Goal: Task Accomplishment & Management: Use online tool/utility

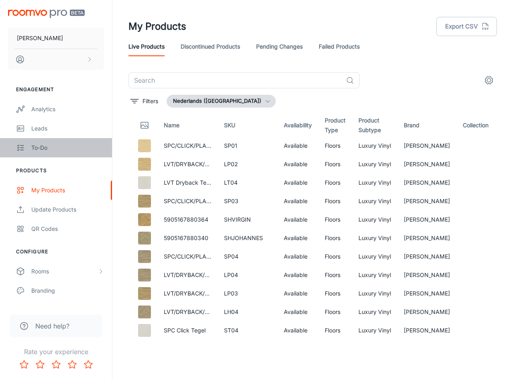
click at [43, 148] on div "To-do" at bounding box center [67, 147] width 73 height 9
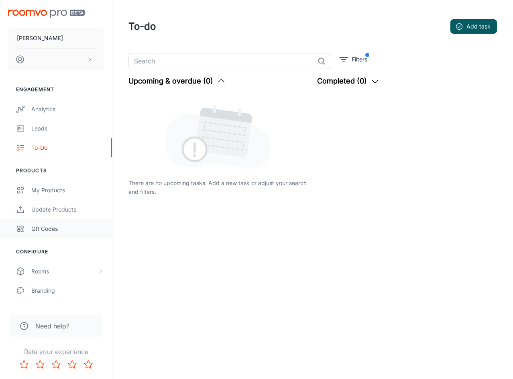
click at [67, 236] on link "QR Codes" at bounding box center [56, 228] width 112 height 19
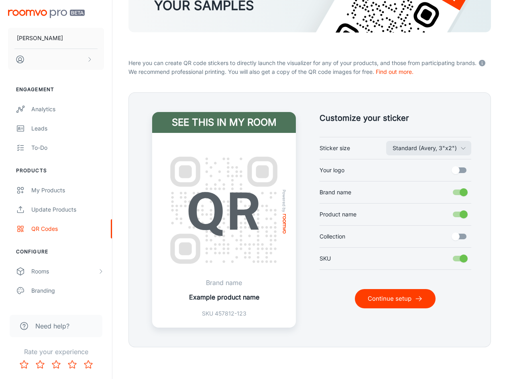
scroll to position [102, 0]
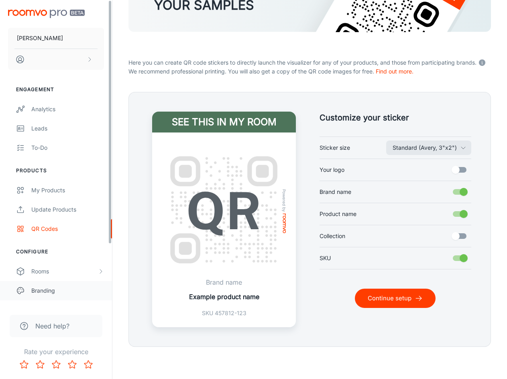
click at [52, 287] on div "Branding" at bounding box center [67, 290] width 73 height 9
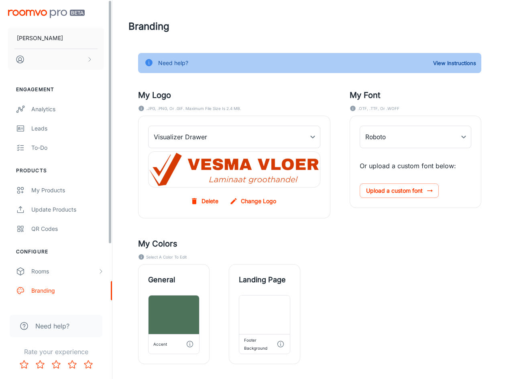
type input "Metropolis-Regular"
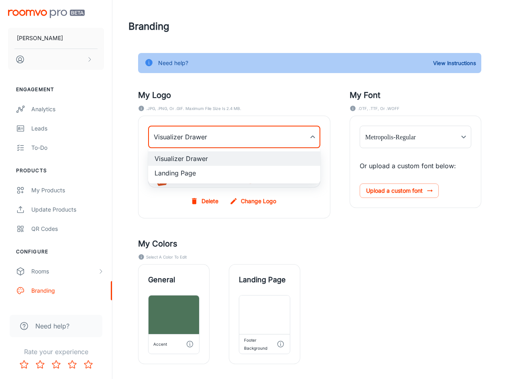
click at [185, 139] on body "Vesma Vloer Engagement Analytics Leads To-do Products My Products Update Produc…" at bounding box center [256, 189] width 513 height 379
click at [185, 139] on div at bounding box center [256, 189] width 513 height 379
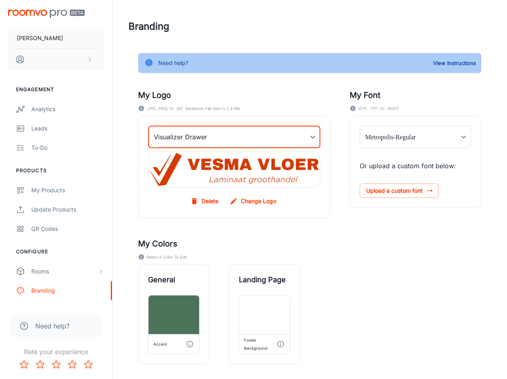
click at [299, 250] on div "Landing Page Footer Background" at bounding box center [254, 304] width 91 height 119
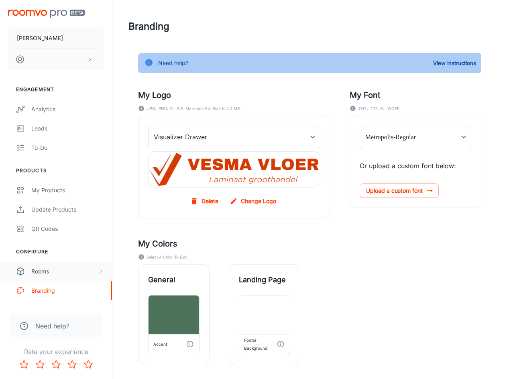
click at [87, 275] on div "Rooms" at bounding box center [64, 271] width 66 height 9
click at [79, 288] on div "My Rooms" at bounding box center [67, 290] width 73 height 9
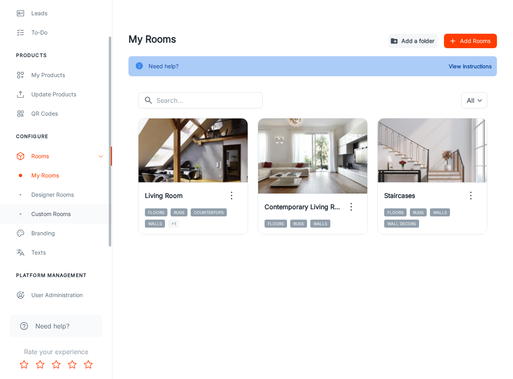
scroll to position [134, 0]
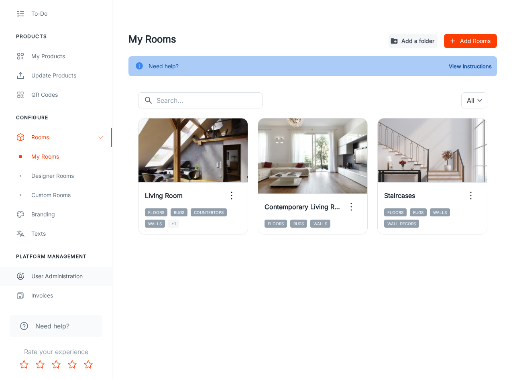
click at [55, 280] on div "User Administration" at bounding box center [67, 276] width 73 height 9
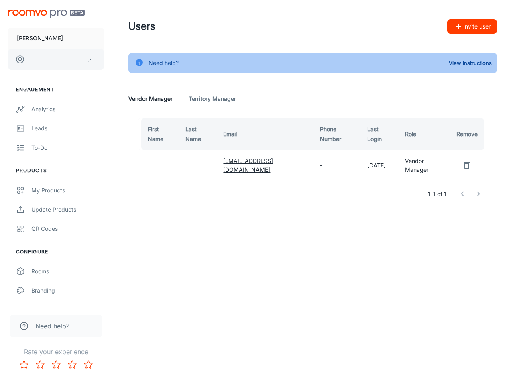
click at [44, 63] on button "scrollable content" at bounding box center [56, 59] width 96 height 21
click at [271, 18] on div at bounding box center [256, 189] width 513 height 379
click at [211, 100] on Manager "Territory Manager" at bounding box center [212, 98] width 47 height 19
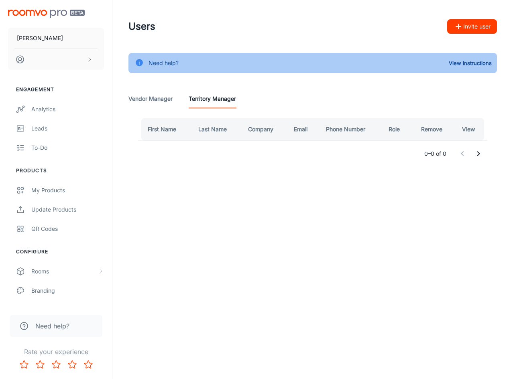
click at [164, 100] on Manager "Vendor Manager" at bounding box center [150, 98] width 44 height 19
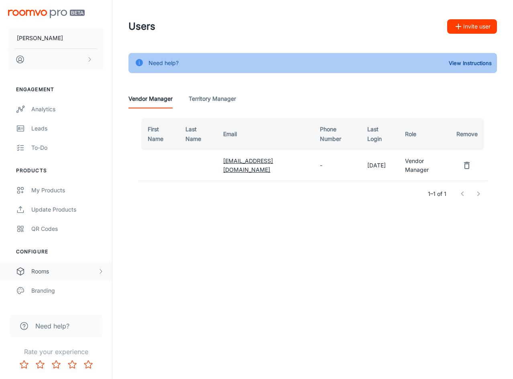
click at [73, 273] on div "Rooms" at bounding box center [64, 271] width 66 height 9
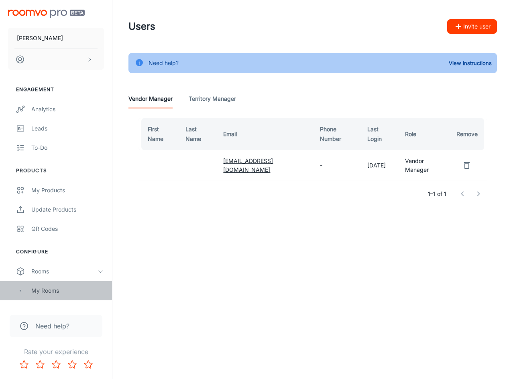
click at [74, 292] on div "My Rooms" at bounding box center [67, 290] width 73 height 9
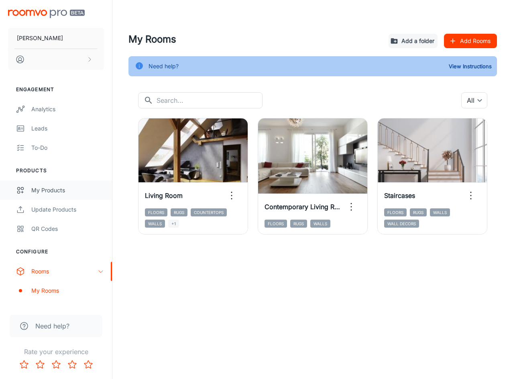
click at [62, 195] on link "My Products" at bounding box center [56, 190] width 112 height 19
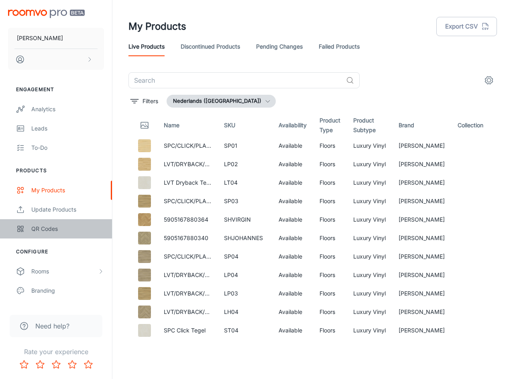
click at [75, 228] on div "QR Codes" at bounding box center [67, 228] width 73 height 9
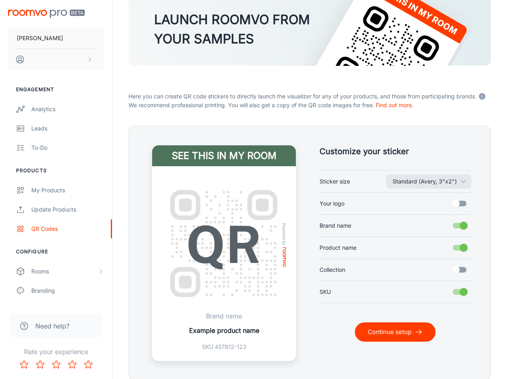
scroll to position [80, 0]
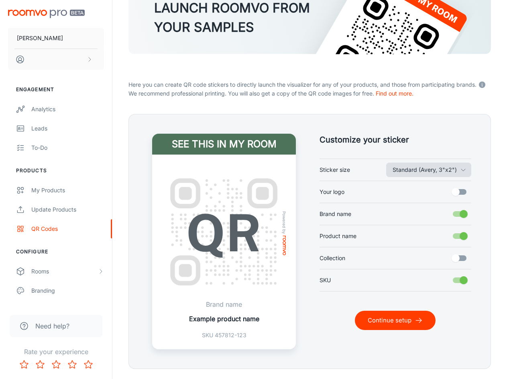
click at [431, 167] on button "Standard (Avery, 3"x2")" at bounding box center [428, 170] width 85 height 14
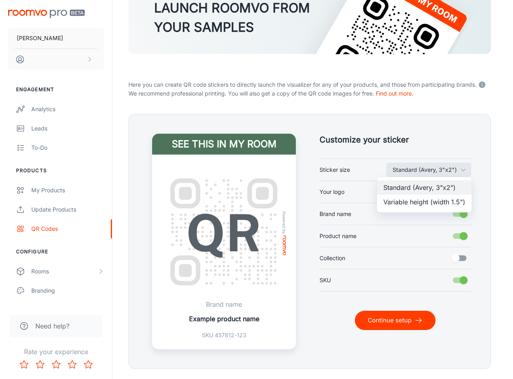
click at [424, 200] on li "Variable height (width 1.5")" at bounding box center [424, 202] width 95 height 14
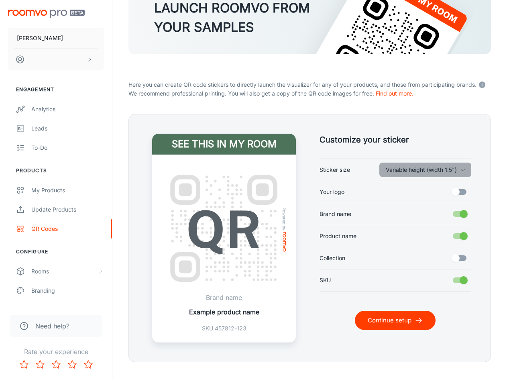
click at [425, 173] on button "Variable height (width 1.5")" at bounding box center [425, 170] width 92 height 14
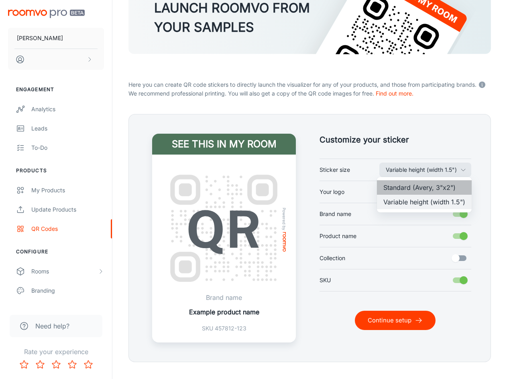
click at [423, 188] on li "Standard (Avery, 3"x2")" at bounding box center [424, 187] width 95 height 14
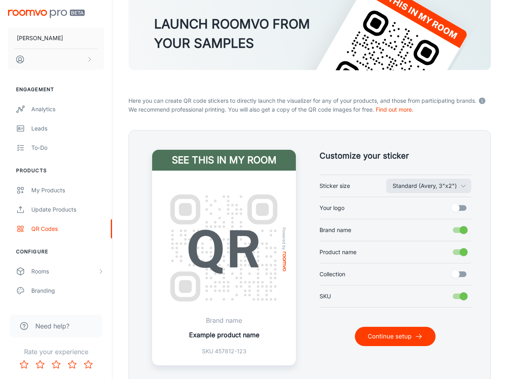
scroll to position [62, 0]
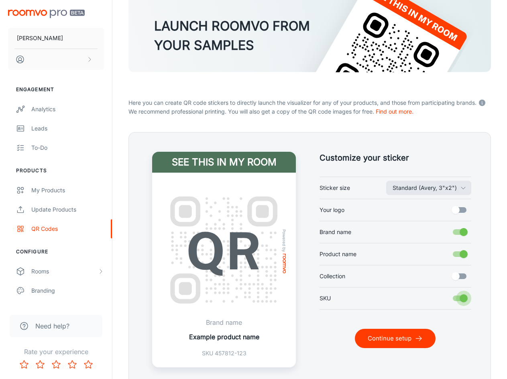
click at [459, 299] on input "SKU" at bounding box center [464, 298] width 46 height 15
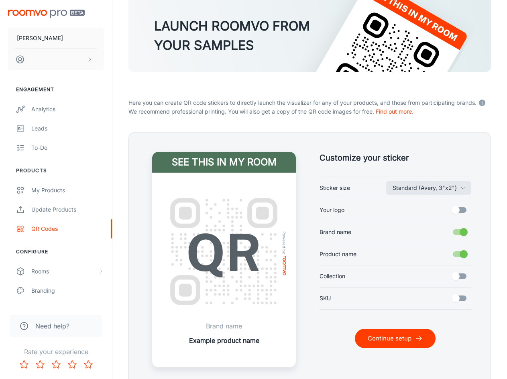
click at [459, 299] on input "SKU" at bounding box center [456, 298] width 46 height 15
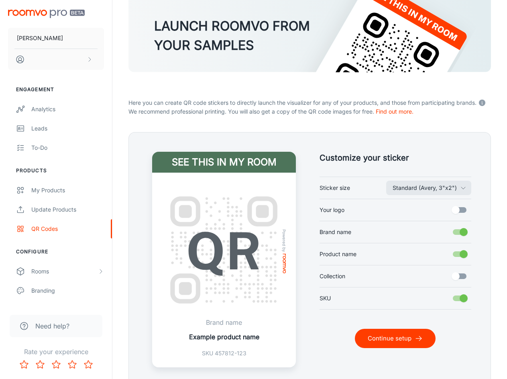
click at [459, 299] on input "SKU" at bounding box center [464, 298] width 46 height 15
checkbox input "false"
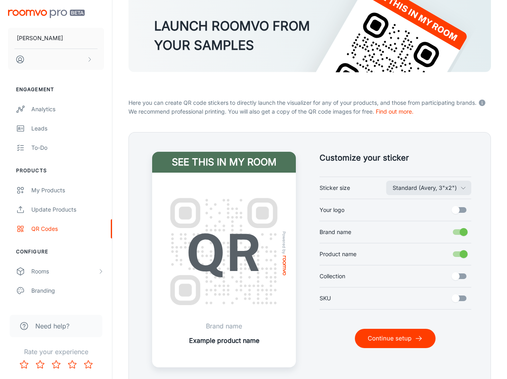
click at [461, 276] on input "Collection" at bounding box center [456, 275] width 46 height 15
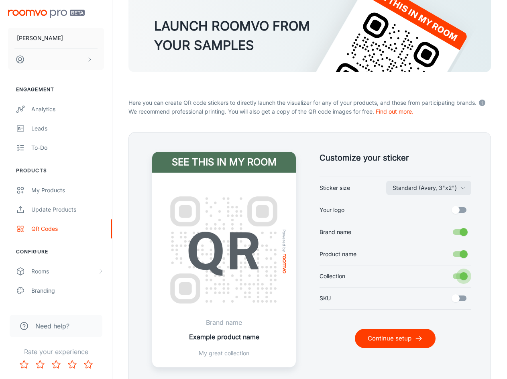
click at [461, 276] on input "Collection" at bounding box center [464, 275] width 46 height 15
checkbox input "false"
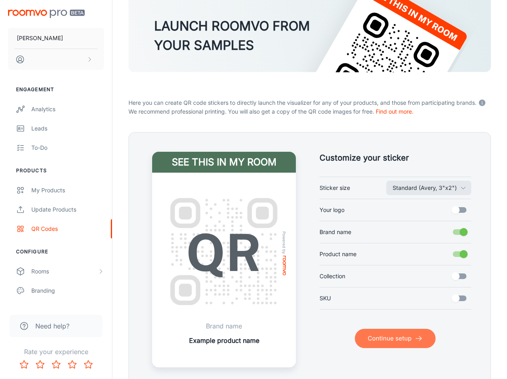
click at [408, 344] on button "Continue setup" at bounding box center [395, 338] width 81 height 19
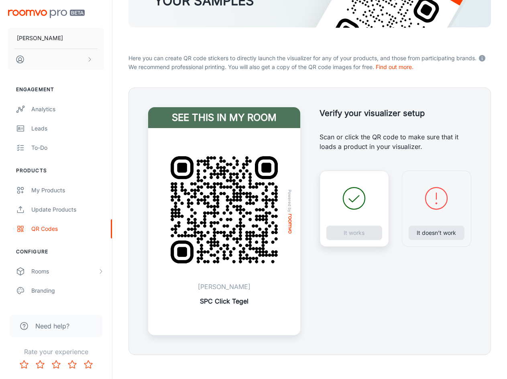
scroll to position [115, 0]
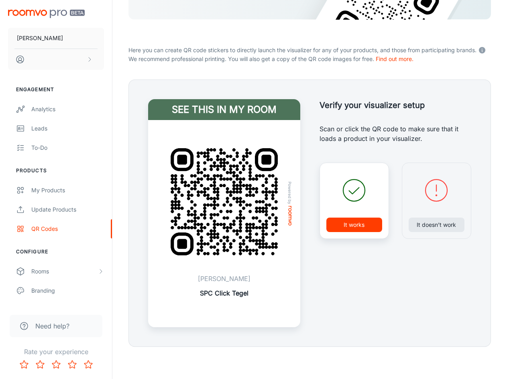
click at [224, 295] on p "SPC Click Tegel" at bounding box center [224, 293] width 49 height 10
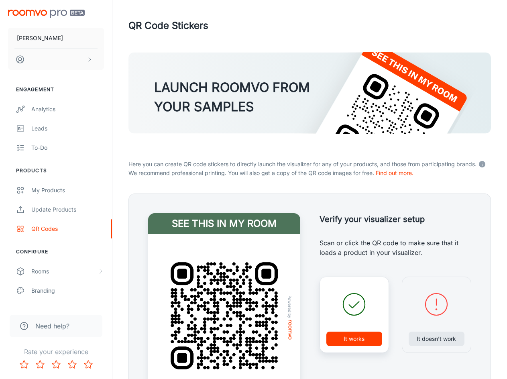
scroll to position [0, 0]
